Goal: Navigation & Orientation: Understand site structure

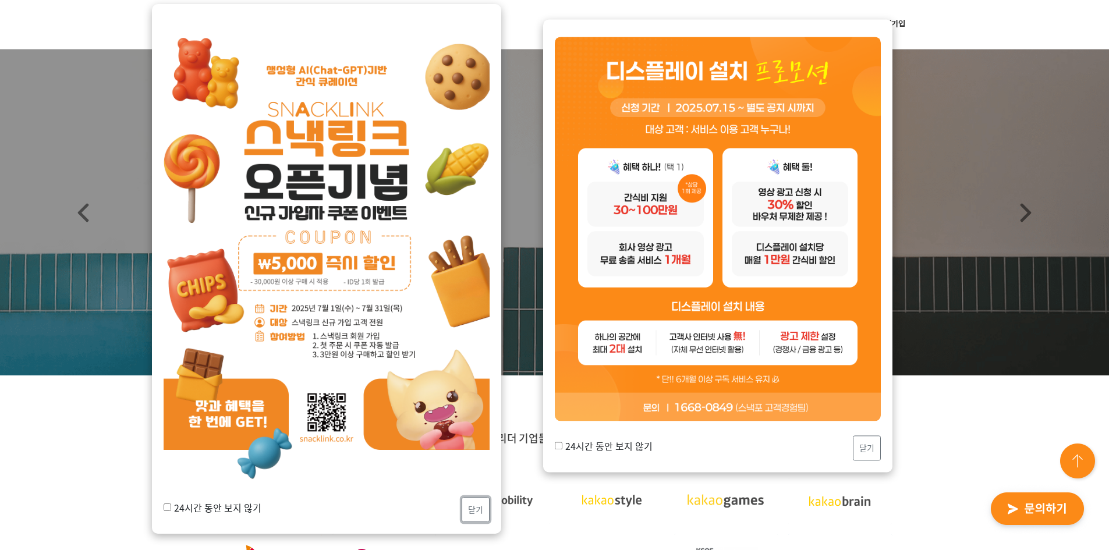
click at [480, 503] on button "닫기" at bounding box center [476, 509] width 28 height 25
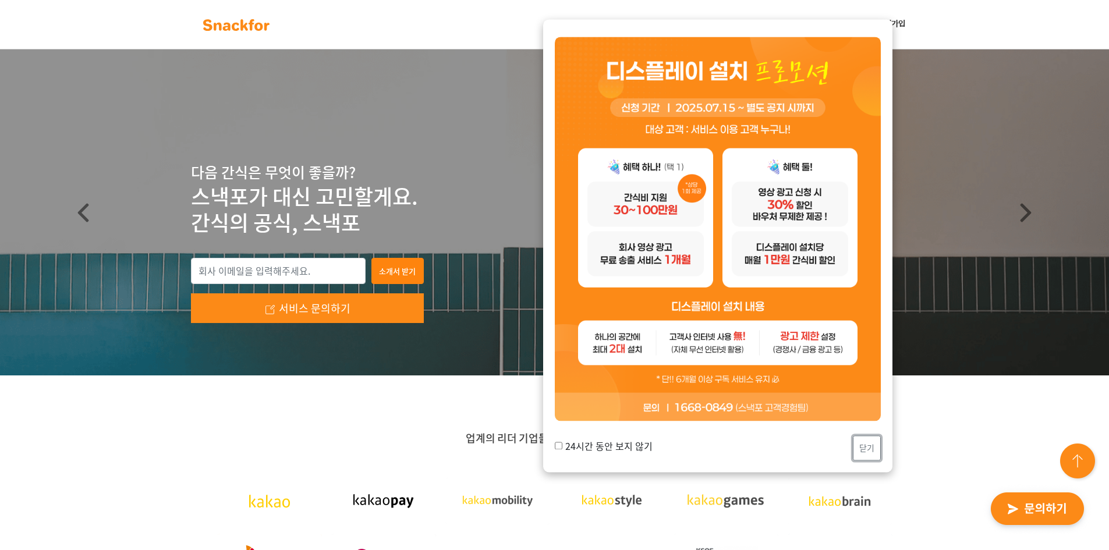
click at [870, 457] on button "닫기" at bounding box center [867, 448] width 28 height 25
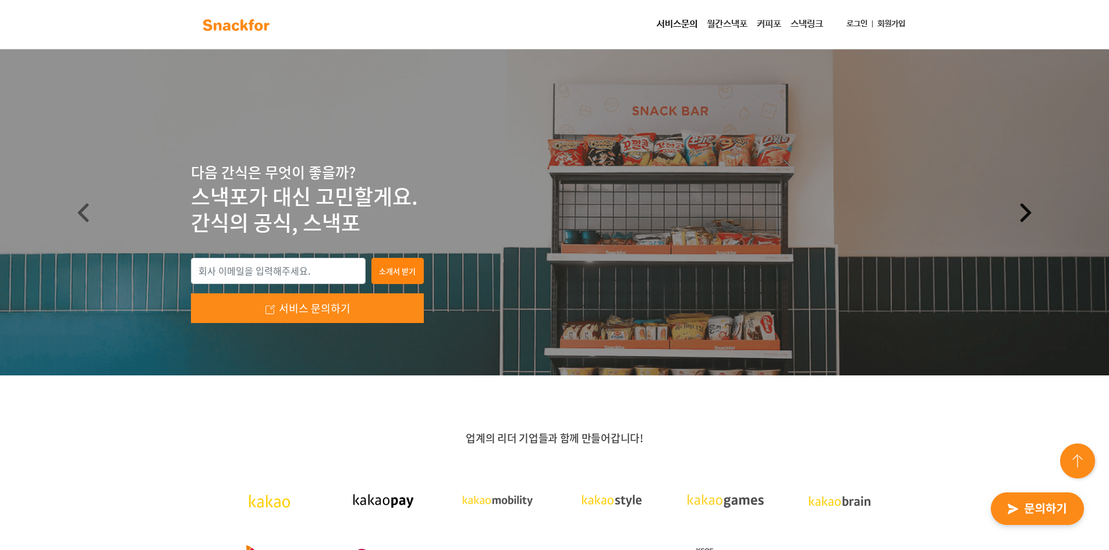
click at [1025, 209] on span at bounding box center [1026, 212] width 19 height 19
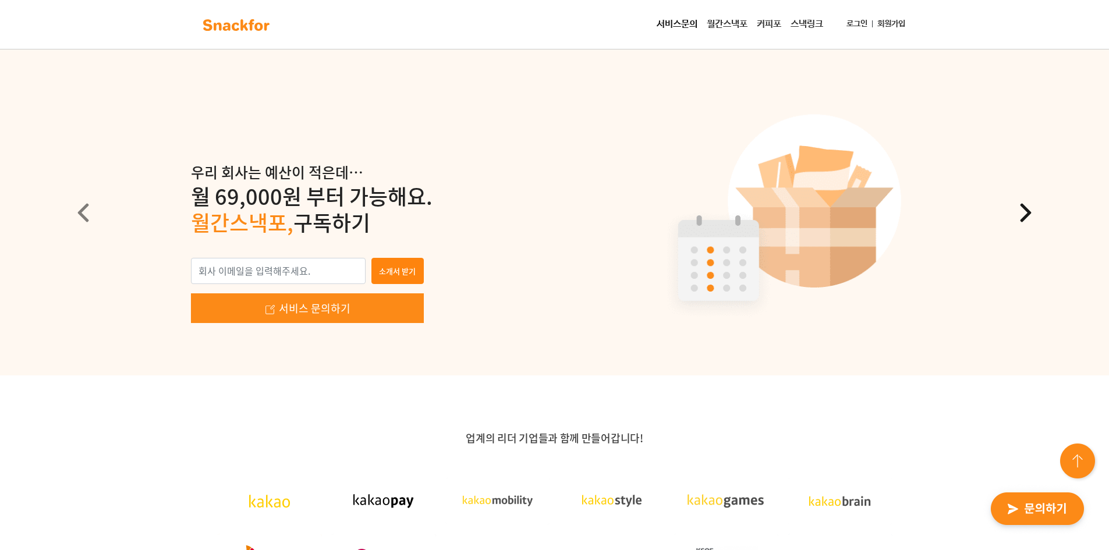
click at [1025, 209] on span at bounding box center [1026, 212] width 19 height 19
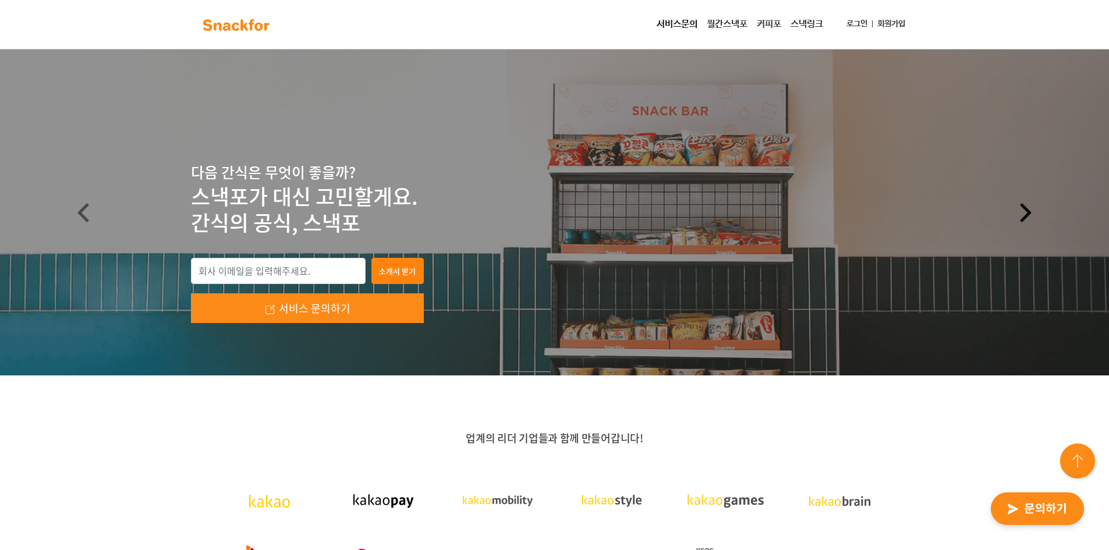
click at [1025, 209] on span at bounding box center [1026, 212] width 19 height 19
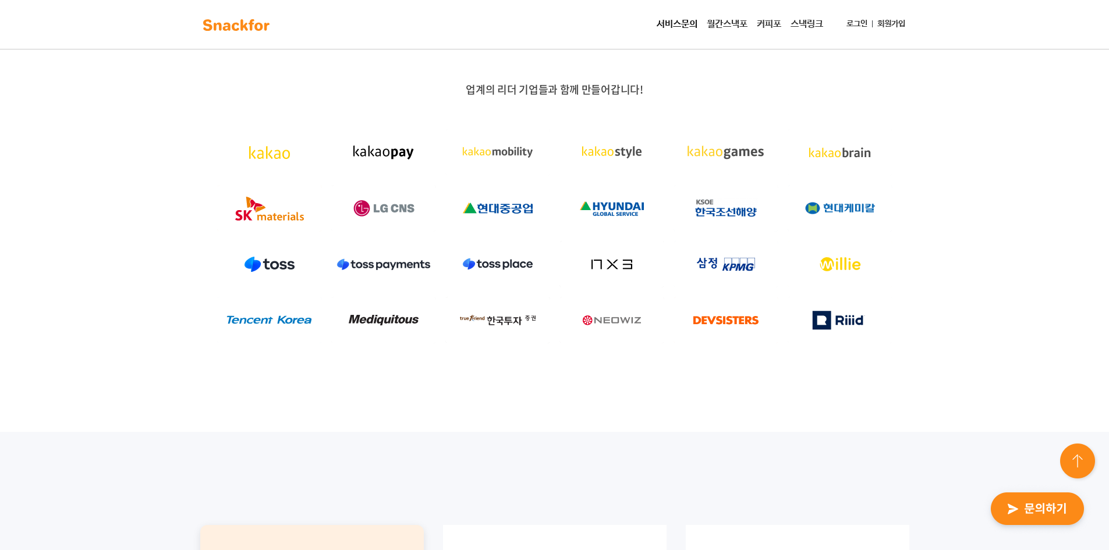
scroll to position [349, 0]
click at [1016, 216] on div "업계의 리더 기업들과 함께 만들어갑니다!" at bounding box center [554, 228] width 1109 height 405
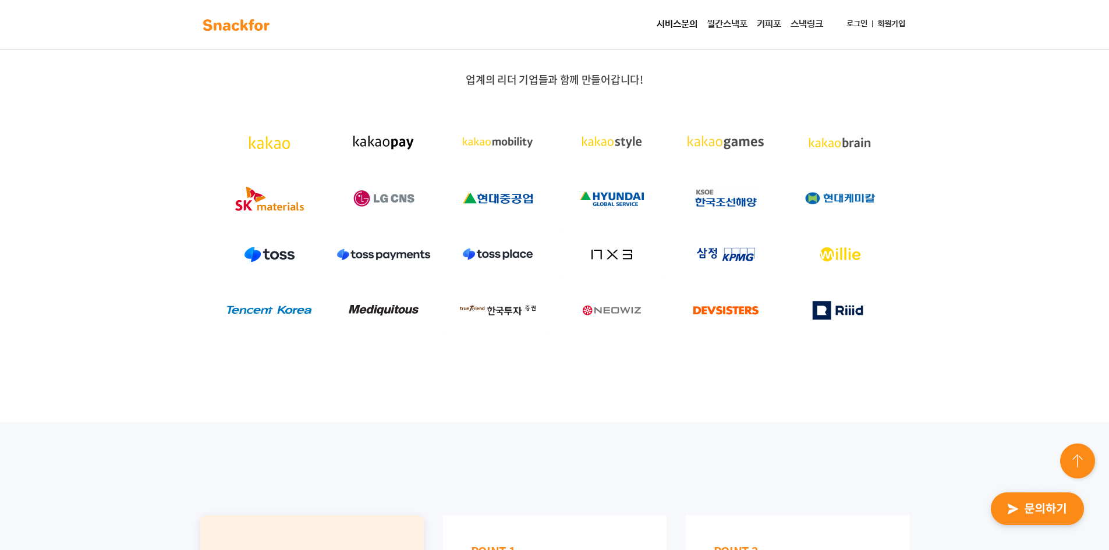
scroll to position [291, 0]
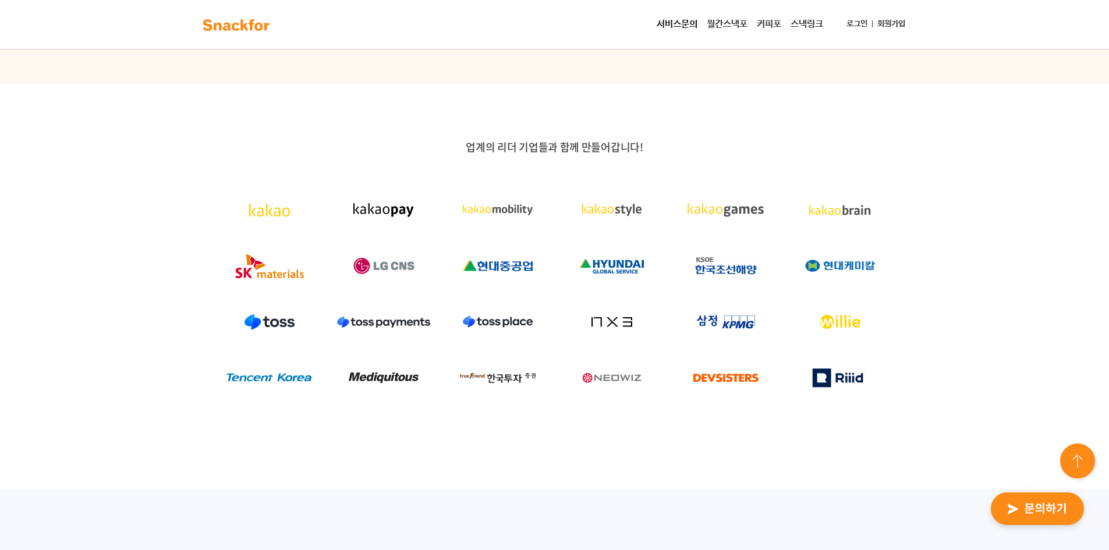
click at [1014, 217] on div "업계의 리더 기업들과 함께 만들어갑니다!" at bounding box center [554, 286] width 1109 height 405
click at [1007, 220] on div "업계의 리더 기업들과 함께 만들어갑니다!" at bounding box center [554, 286] width 1109 height 405
click at [1009, 220] on div "업계의 리더 기업들과 함께 만들어갑니다!" at bounding box center [554, 286] width 1109 height 405
click at [1011, 220] on div "업계의 리더 기업들과 함께 만들어갑니다!" at bounding box center [554, 286] width 1109 height 405
click at [1017, 216] on div "업계의 리더 기업들과 함께 만들어갑니다!" at bounding box center [554, 286] width 1109 height 405
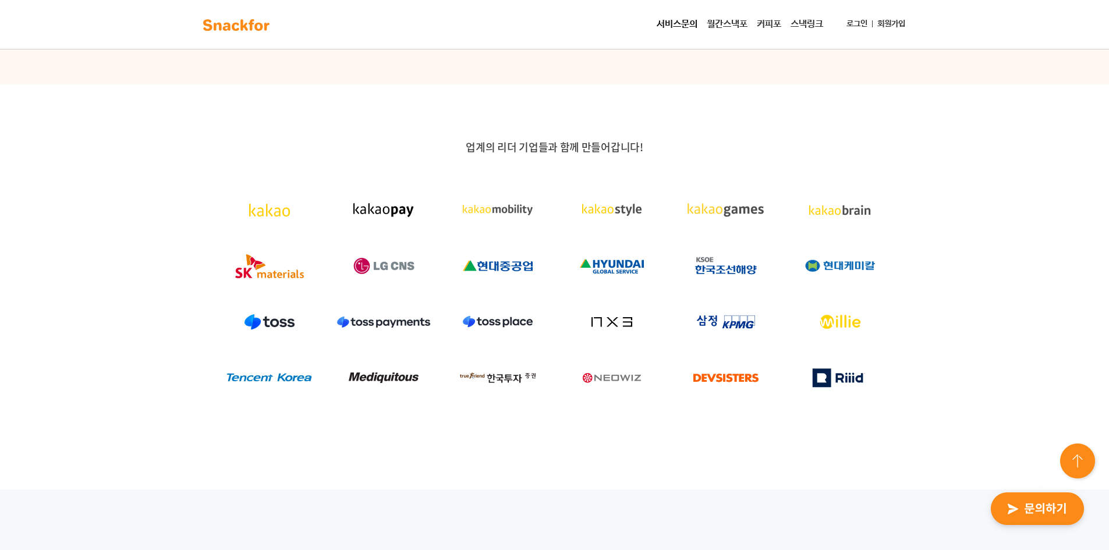
click at [1020, 214] on div "업계의 리더 기업들과 함께 만들어갑니다!" at bounding box center [554, 286] width 1109 height 405
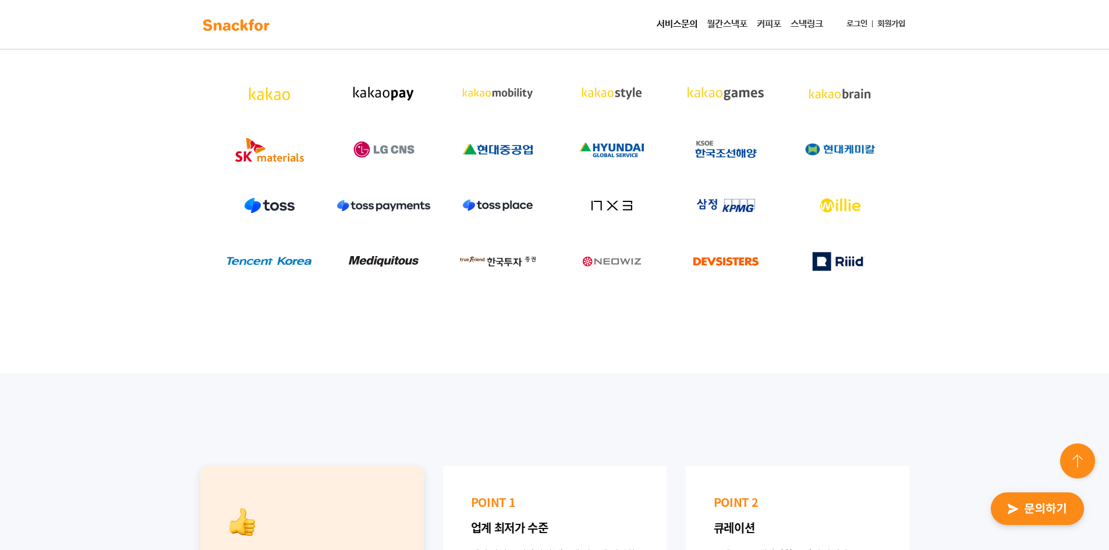
click at [974, 199] on div "업계의 리더 기업들과 함께 만들어갑니다!" at bounding box center [554, 170] width 1109 height 405
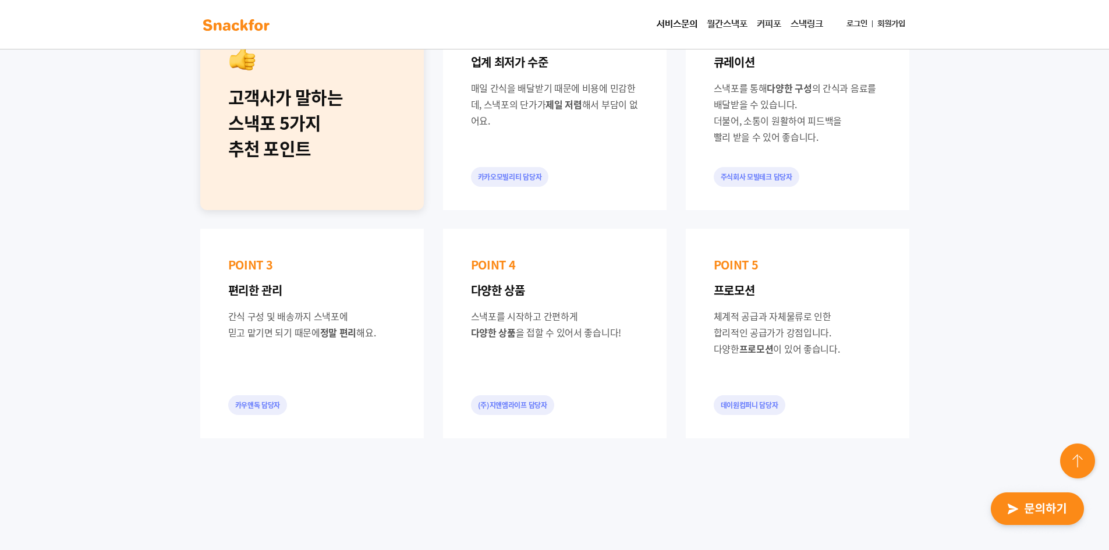
click at [972, 206] on div "고객사가 말하는 스낵포 5가지 추천 포인트 POINT 1 업계 최저가 수준 매일 간식을 배달받기 때문에 비용에 민감한데, 스낵포의 단가가 제일…" at bounding box center [554, 219] width 1109 height 624
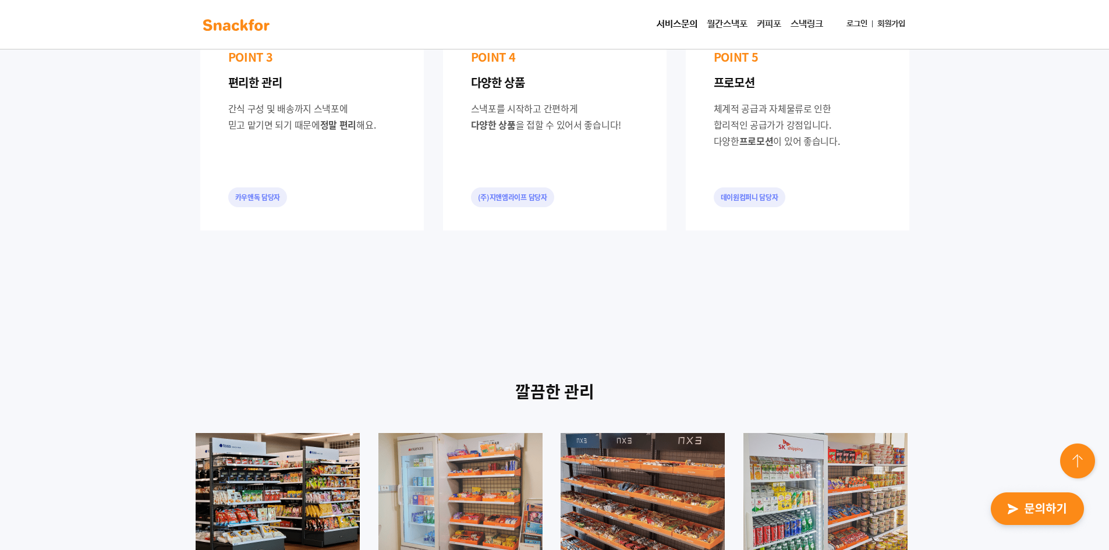
scroll to position [1398, 0]
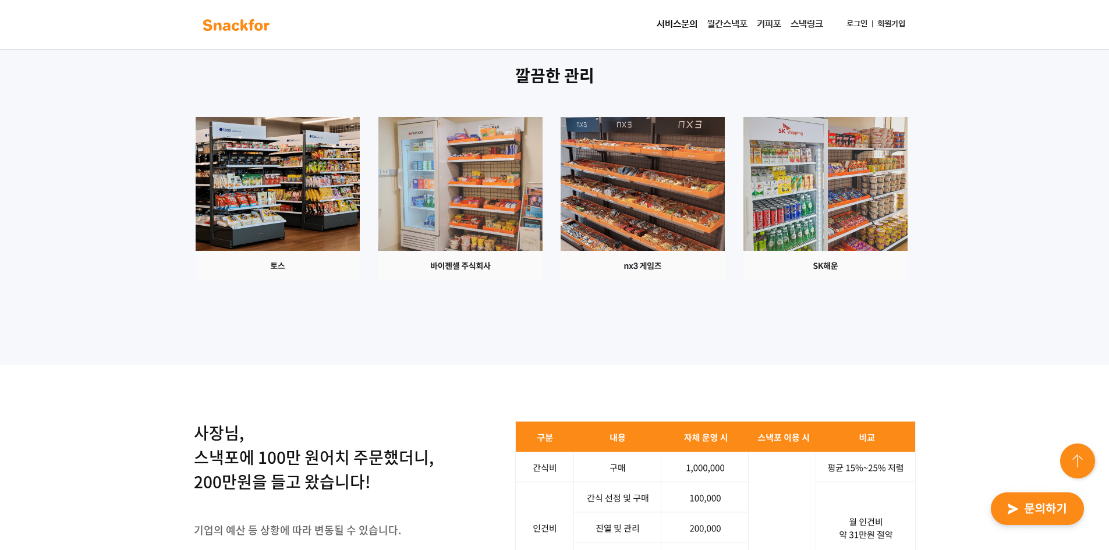
click at [963, 213] on div "깔끔한 관리" at bounding box center [554, 187] width 1109 height 358
click at [963, 212] on div "깔끔한 관리" at bounding box center [554, 187] width 1109 height 358
click at [961, 211] on div "깔끔한 관리" at bounding box center [554, 187] width 1109 height 358
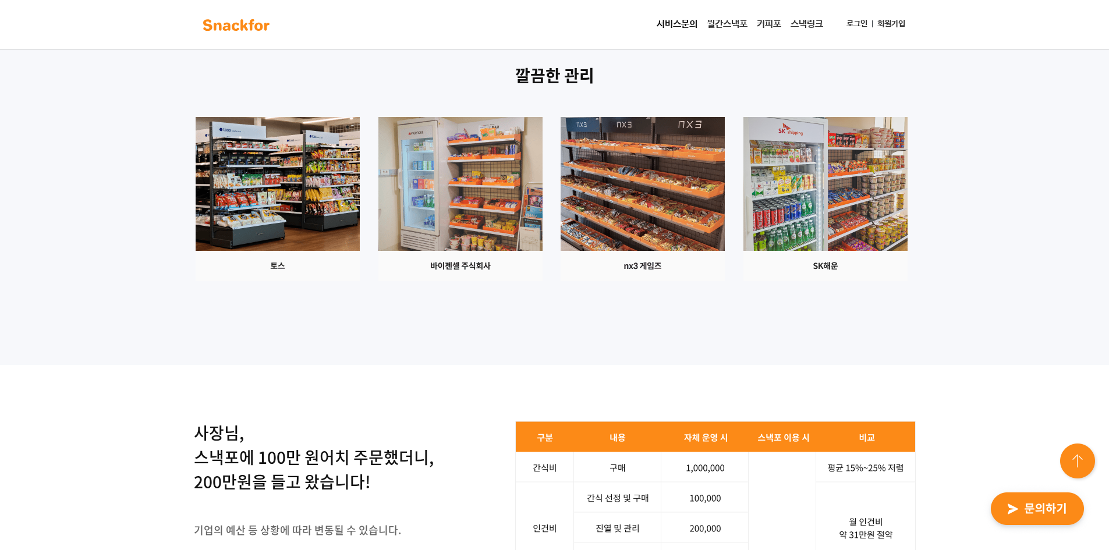
click at [966, 211] on div "깔끔한 관리" at bounding box center [554, 187] width 1109 height 358
click at [960, 211] on div "깔끔한 관리" at bounding box center [554, 187] width 1109 height 358
click at [956, 210] on div "깔끔한 관리" at bounding box center [554, 187] width 1109 height 358
click at [963, 209] on div "깔끔한 관리" at bounding box center [554, 187] width 1109 height 358
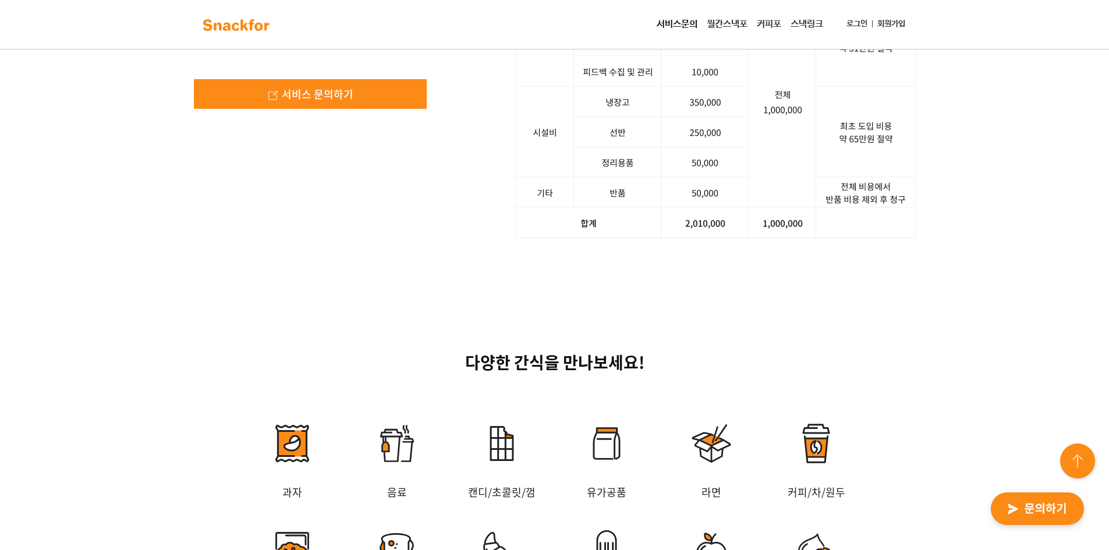
scroll to position [1863, 0]
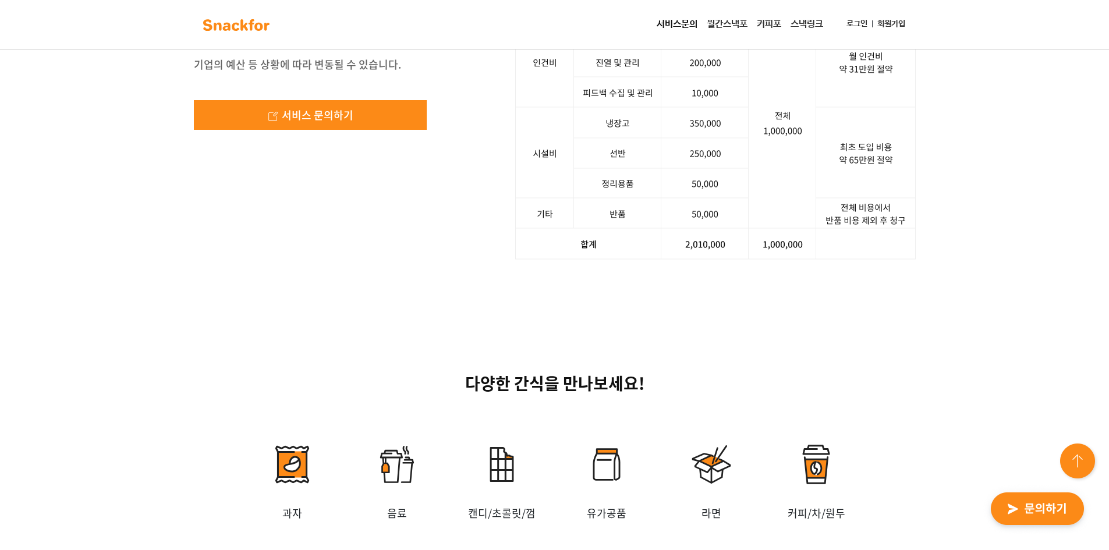
click at [1003, 208] on div "사장님, 스낵포에 100만 원어치 주문했더니, 200만원을 들고 왔습니다! 기업의 예산 등 상황에 따라 변동될 수 있습니다. 서비스 문의하기 …" at bounding box center [554, 107] width 1109 height 416
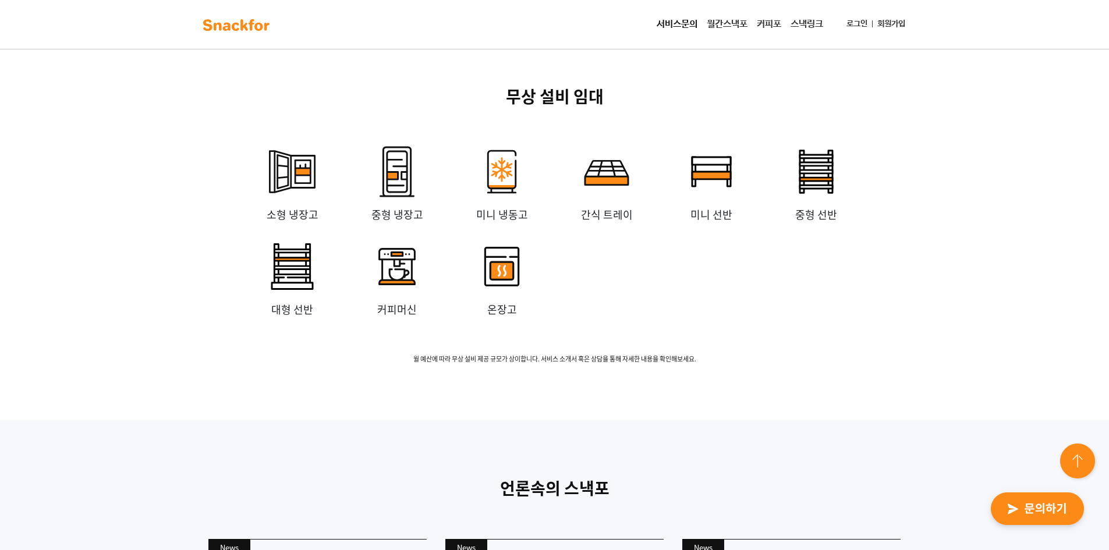
scroll to position [2679, 0]
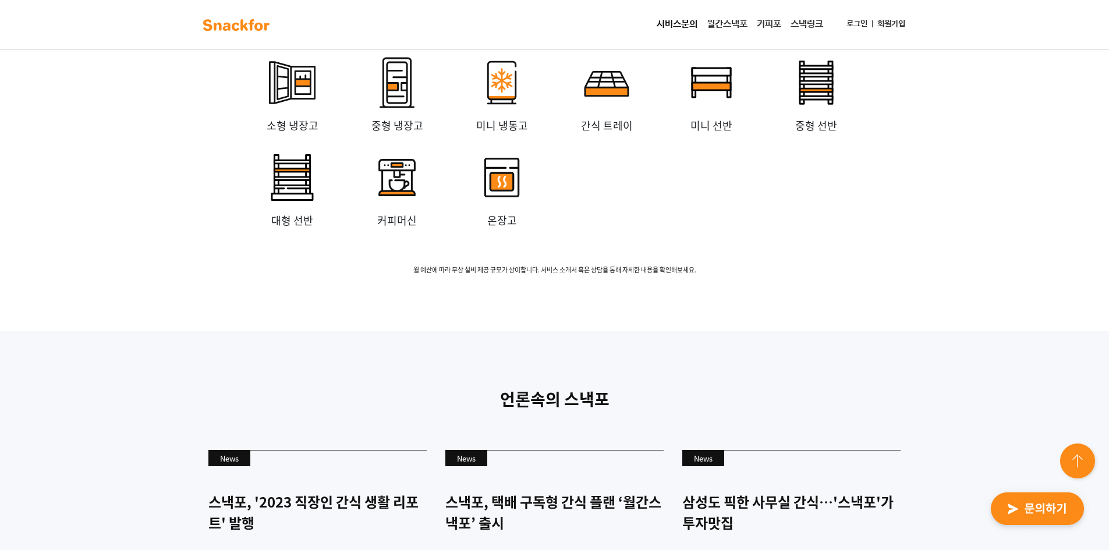
click at [990, 215] on div "무상 설비 임대 소형 냉장고 중형 냉장고 미니 냉동고 간식 트레이 미니 선반 중형 선반 대형 선반 커피머신 온장고 월 예산에 따라 무상 설비 …" at bounding box center [554, 135] width 1109 height 392
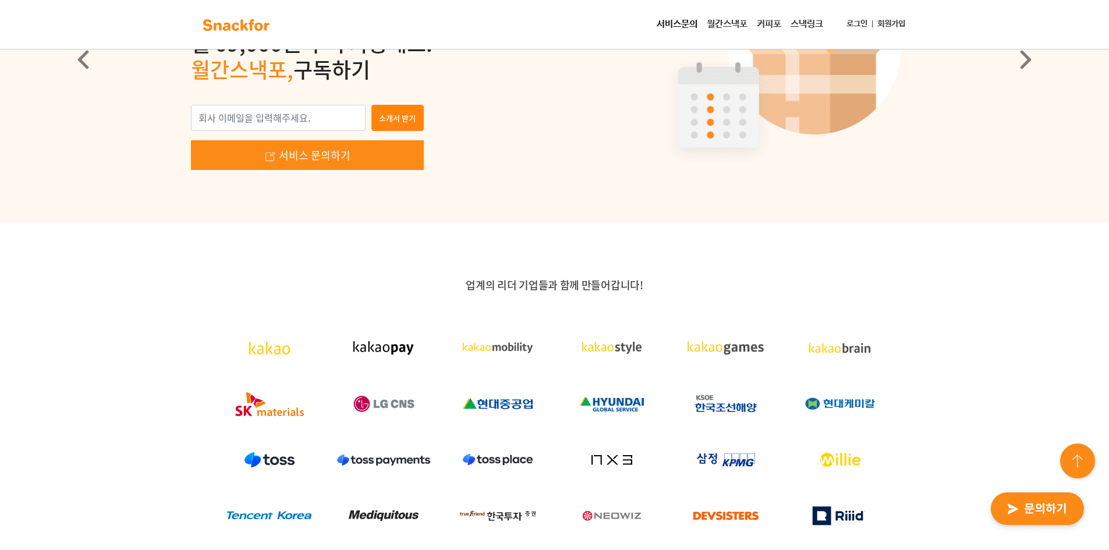
scroll to position [0, 0]
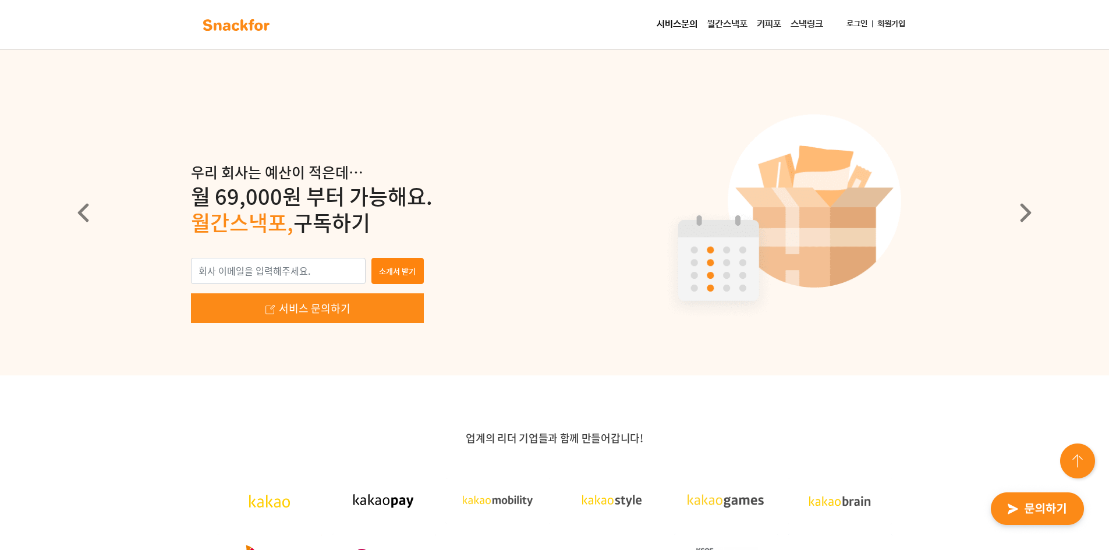
click at [736, 21] on link "월간스낵포" at bounding box center [727, 24] width 50 height 23
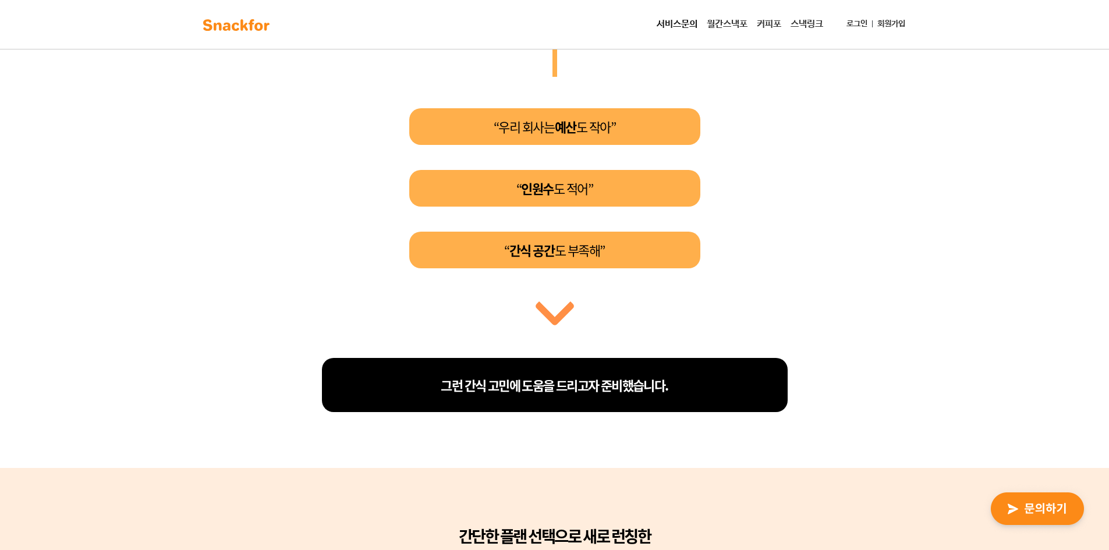
scroll to position [349, 0]
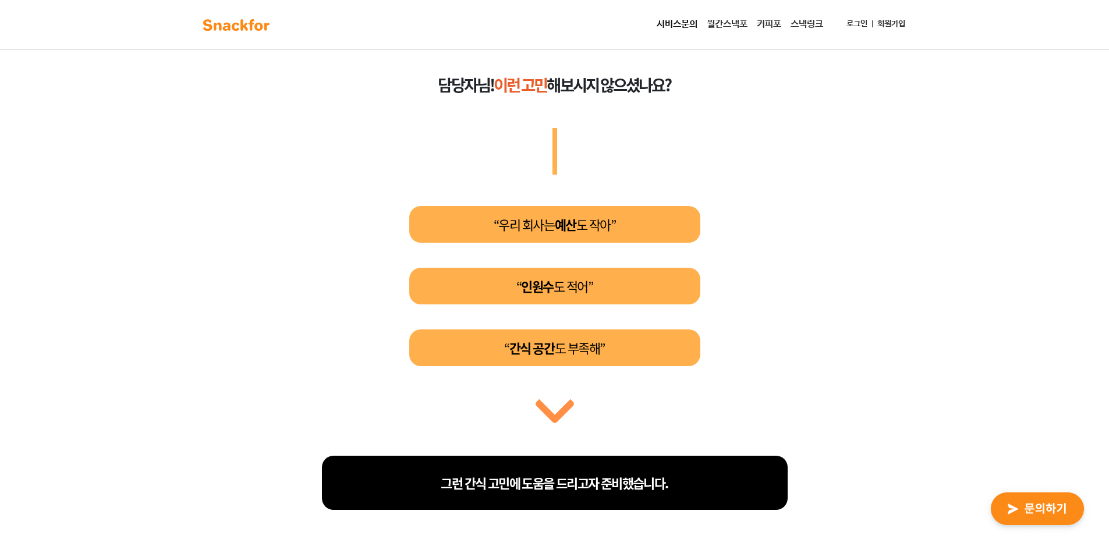
click at [766, 21] on link "커피포" at bounding box center [769, 24] width 34 height 23
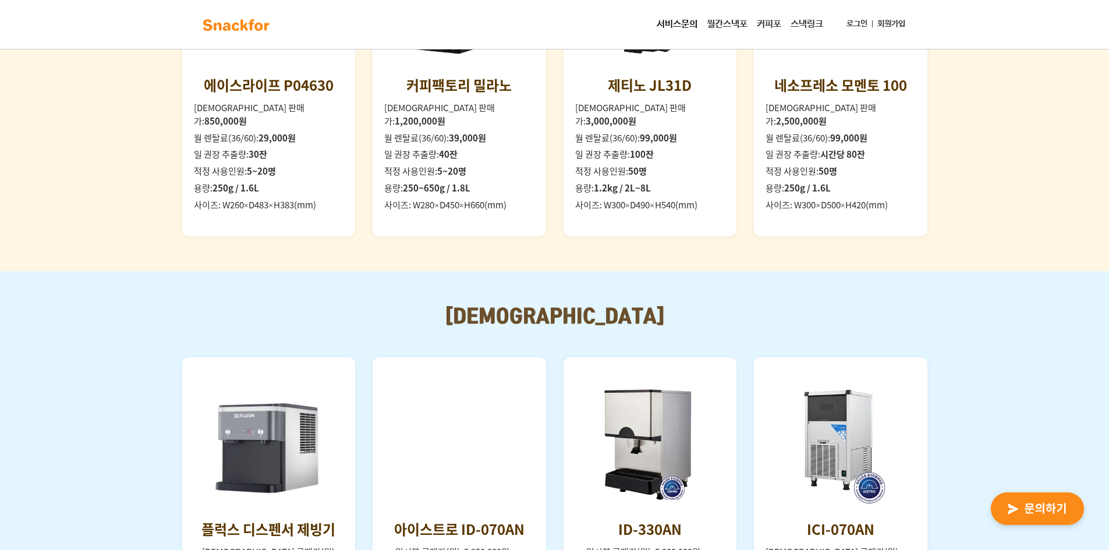
scroll to position [1631, 0]
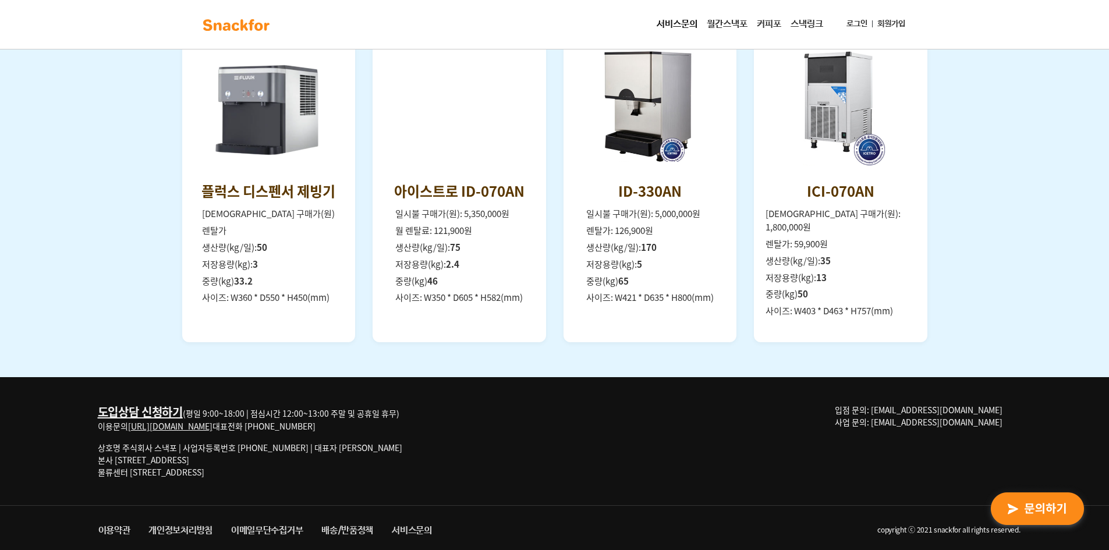
click at [795, 23] on link "스낵링크" at bounding box center [807, 24] width 42 height 23
click at [719, 25] on link "월간스낵포" at bounding box center [727, 24] width 50 height 23
